Goal: Information Seeking & Learning: Learn about a topic

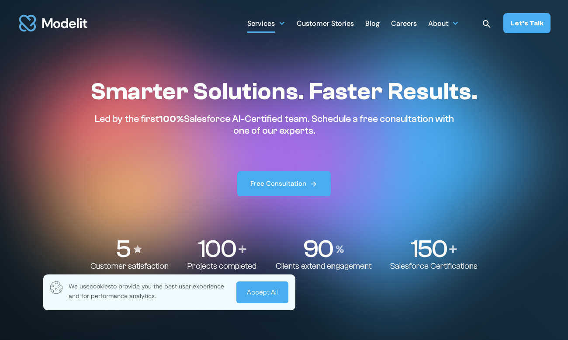
click at [275, 25] on div "Services" at bounding box center [261, 24] width 28 height 17
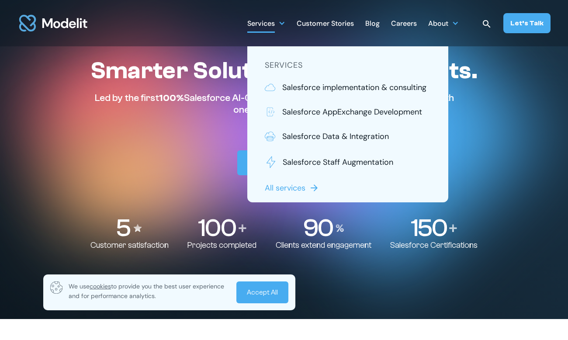
scroll to position [24, 0]
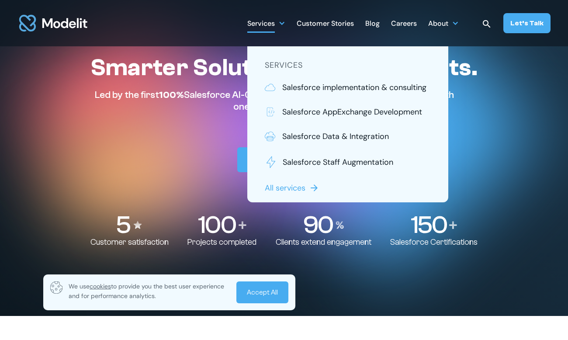
click at [408, 27] on div "Careers" at bounding box center [404, 24] width 26 height 17
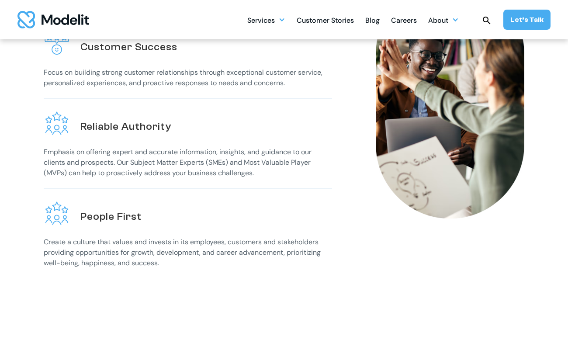
scroll to position [367, 0]
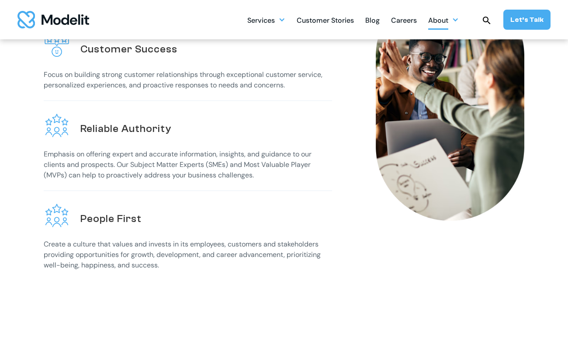
click at [456, 19] on div at bounding box center [455, 19] width 7 height 7
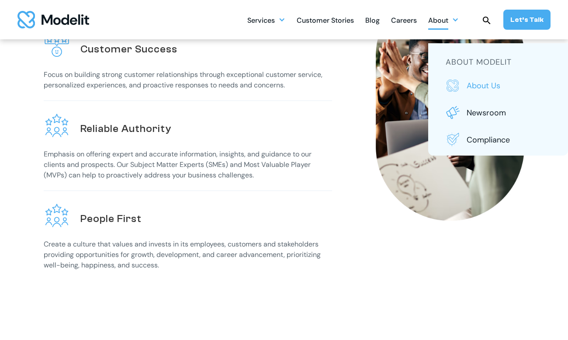
click at [483, 83] on p "About us" at bounding box center [509, 85] width 84 height 11
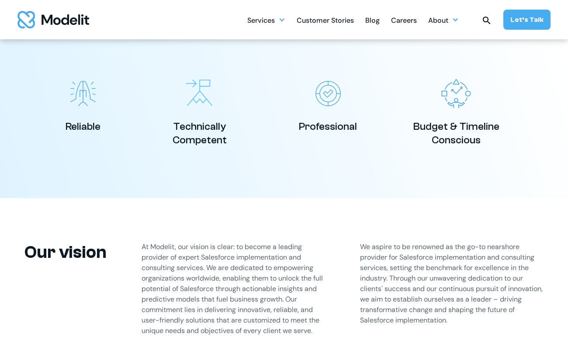
scroll to position [443, 0]
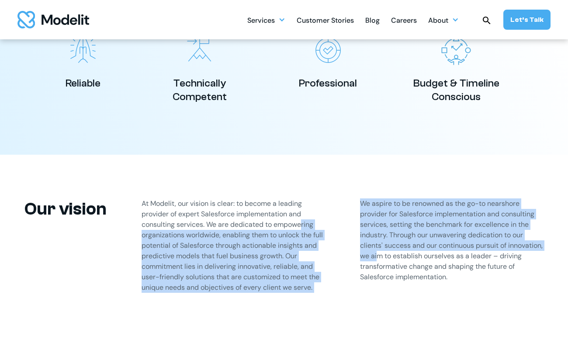
drag, startPoint x: 301, startPoint y: 225, endPoint x: 419, endPoint y: 256, distance: 122.1
click at [414, 254] on div "Our vision At Modelit, our vision is clear: to become a leading provider of exp…" at bounding box center [283, 246] width 533 height 182
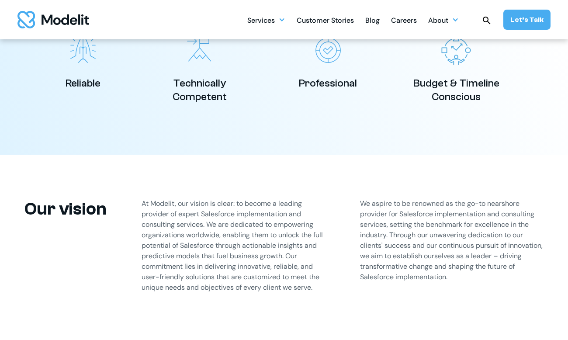
click at [422, 275] on p "We aspire to be renowned as the go-to nearshore provider for Salesforce impleme…" at bounding box center [452, 241] width 184 height 84
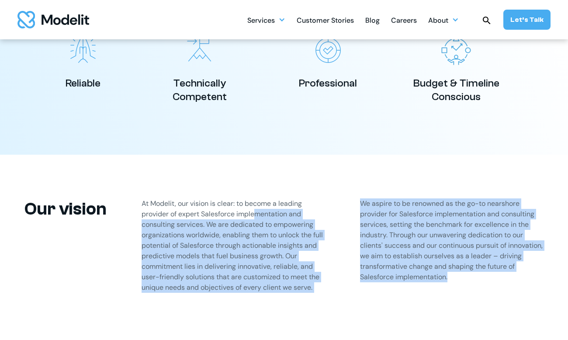
drag, startPoint x: 473, startPoint y: 278, endPoint x: 251, endPoint y: 216, distance: 230.8
click at [251, 216] on div "Our vision At Modelit, our vision is clear: to become a leading provider of exp…" at bounding box center [283, 246] width 533 height 182
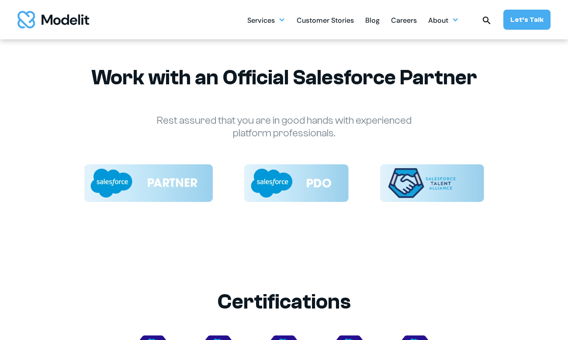
scroll to position [1034, 0]
